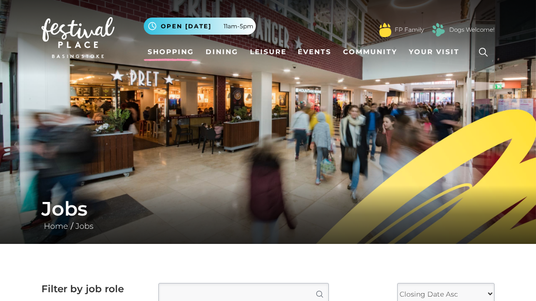
click at [176, 57] on link "Shopping" at bounding box center [171, 52] width 54 height 18
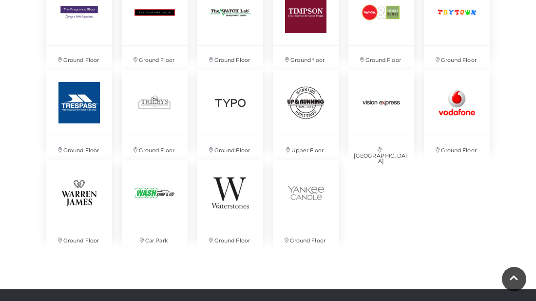
scroll to position [2222, 0]
